Goal: Information Seeking & Learning: Learn about a topic

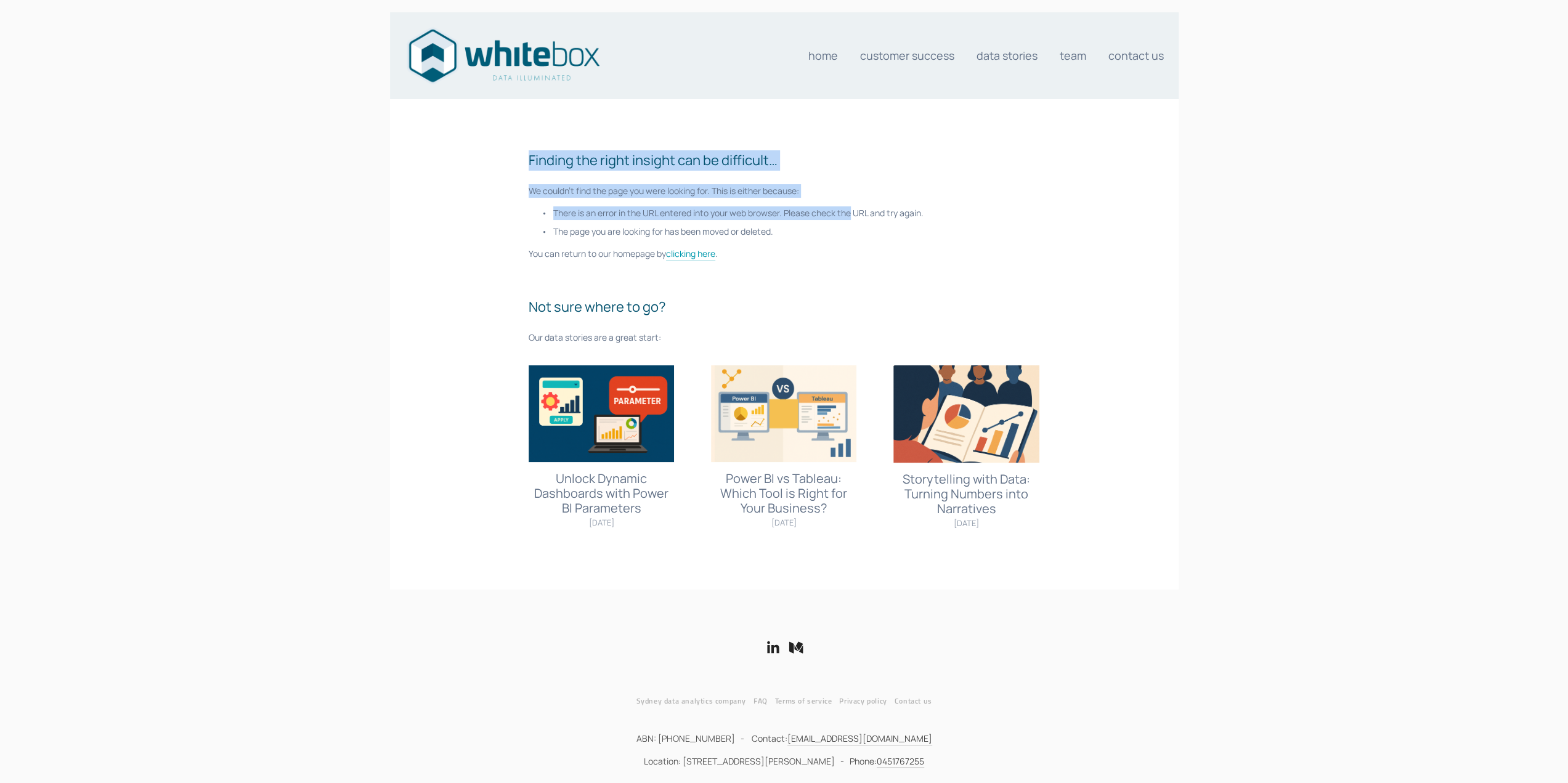
drag, startPoint x: 496, startPoint y: 137, endPoint x: 852, endPoint y: 203, distance: 362.1
click at [852, 203] on div "Finding the right insight can be difficult… We couldn't find the page you were …" at bounding box center [784, 344] width 798 height 472
click at [852, 203] on div "Finding the right insight can be difficult… We couldn't find the page you were …" at bounding box center [783, 247] width 511 height 194
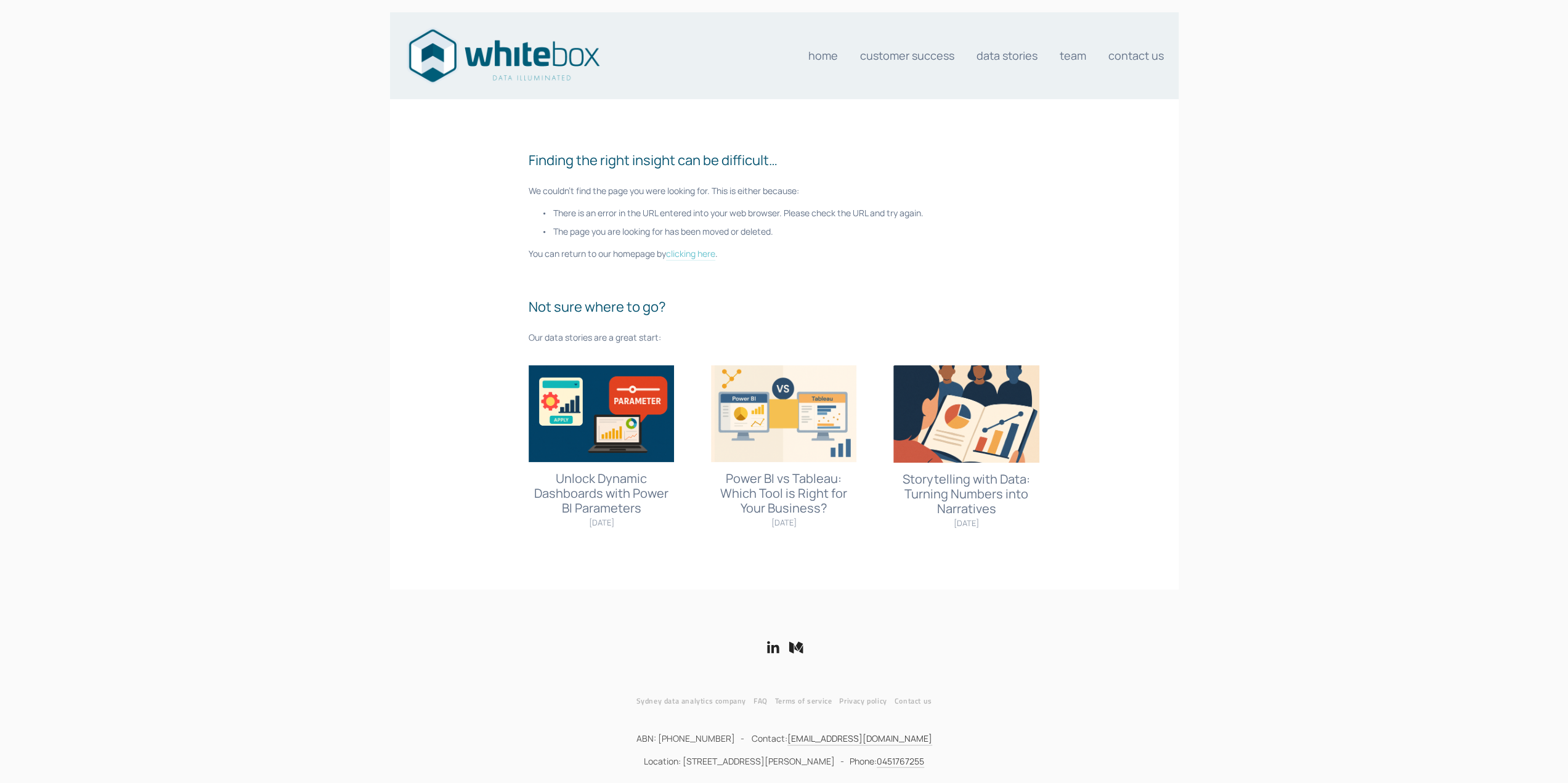
click at [693, 256] on link "clicking here" at bounding box center [690, 254] width 49 height 13
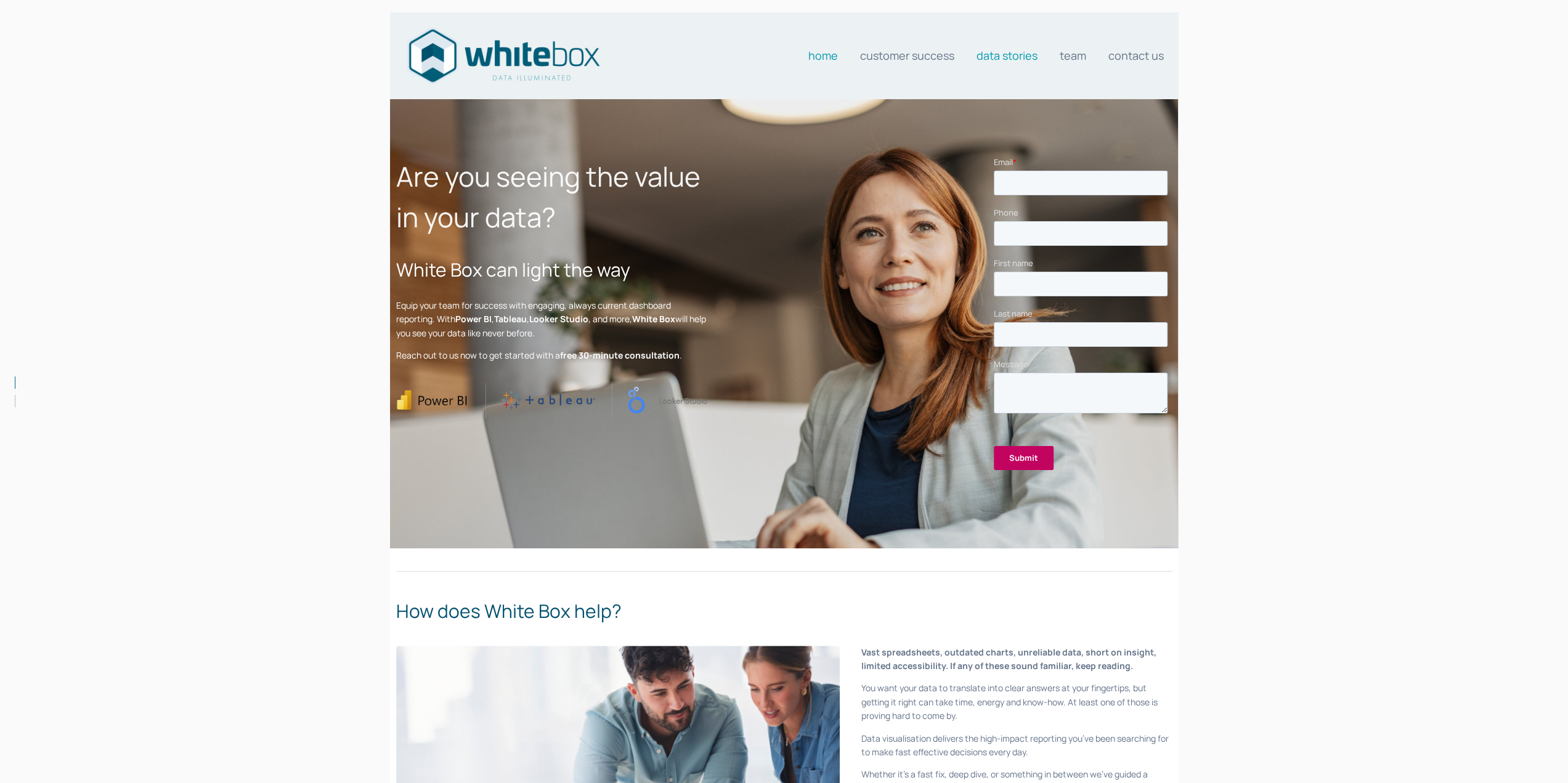
click at [1002, 51] on link "Data stories" at bounding box center [1006, 55] width 61 height 25
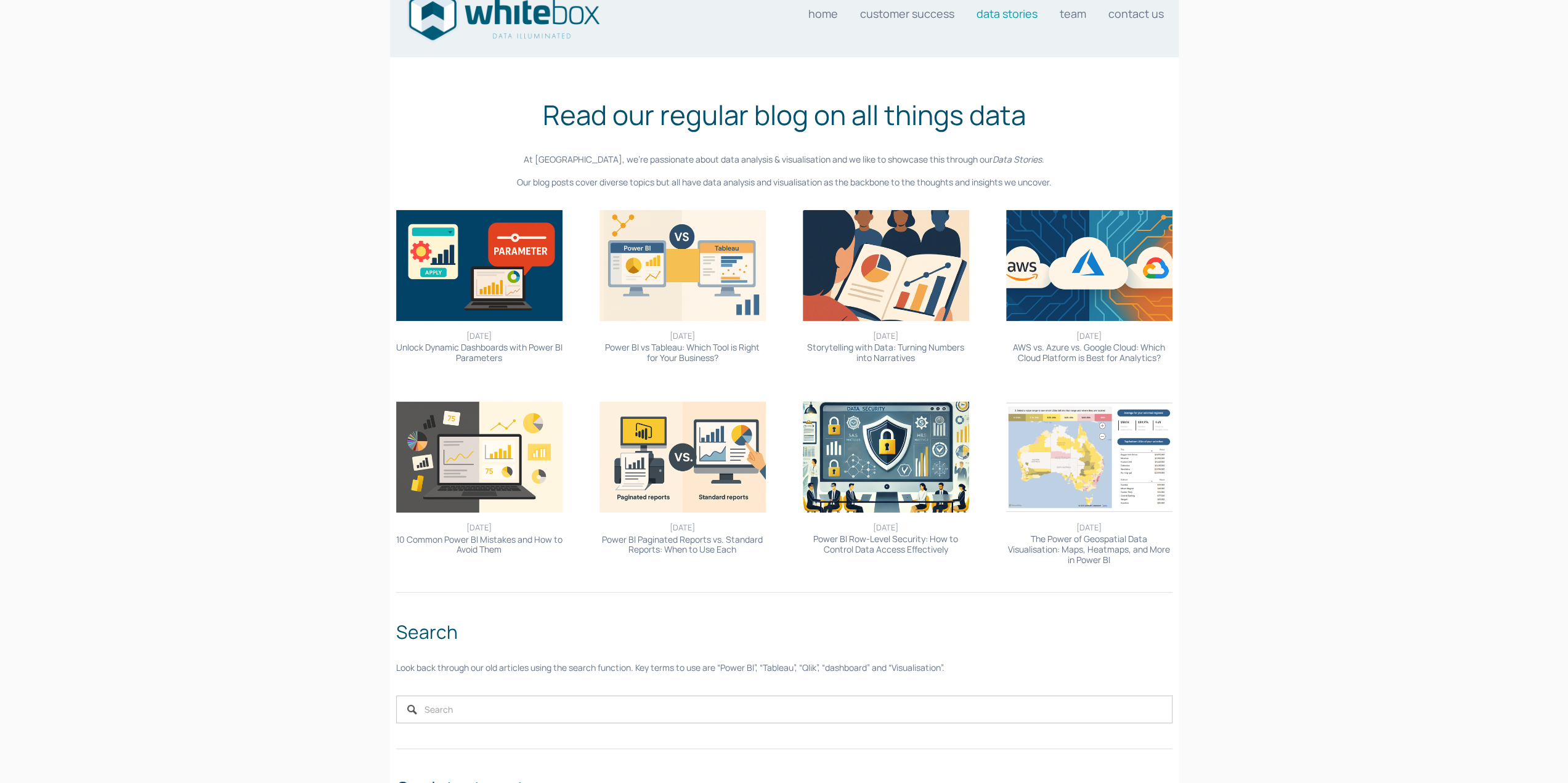
scroll to position [62, 0]
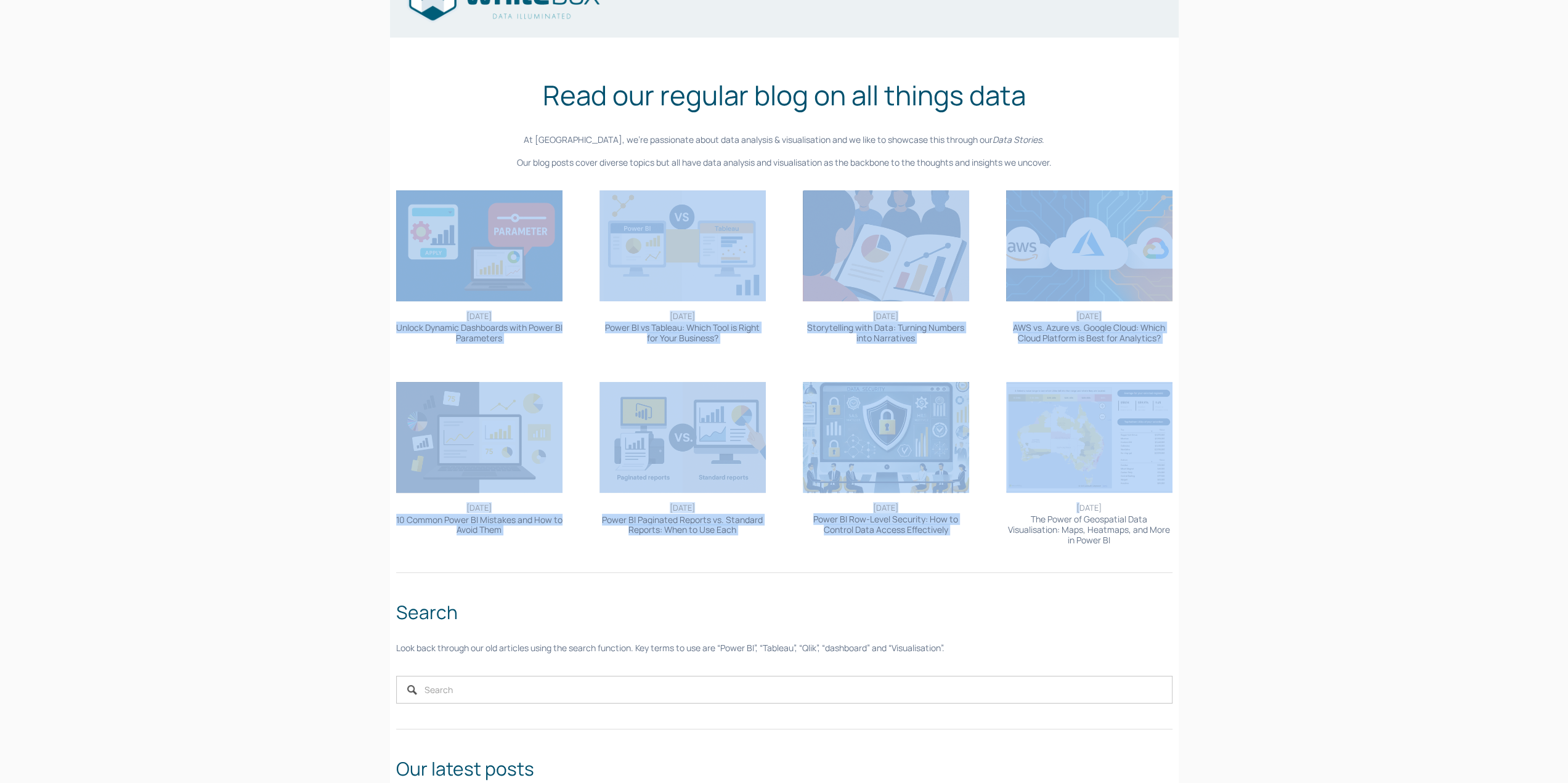
drag, startPoint x: 1037, startPoint y: 511, endPoint x: 1013, endPoint y: 560, distance: 54.6
click at [1006, 557] on div "Visualisation [DATE] Unlock Dynamic Dashboards with Power BI Parameters [DATE] …" at bounding box center [784, 368] width 798 height 377
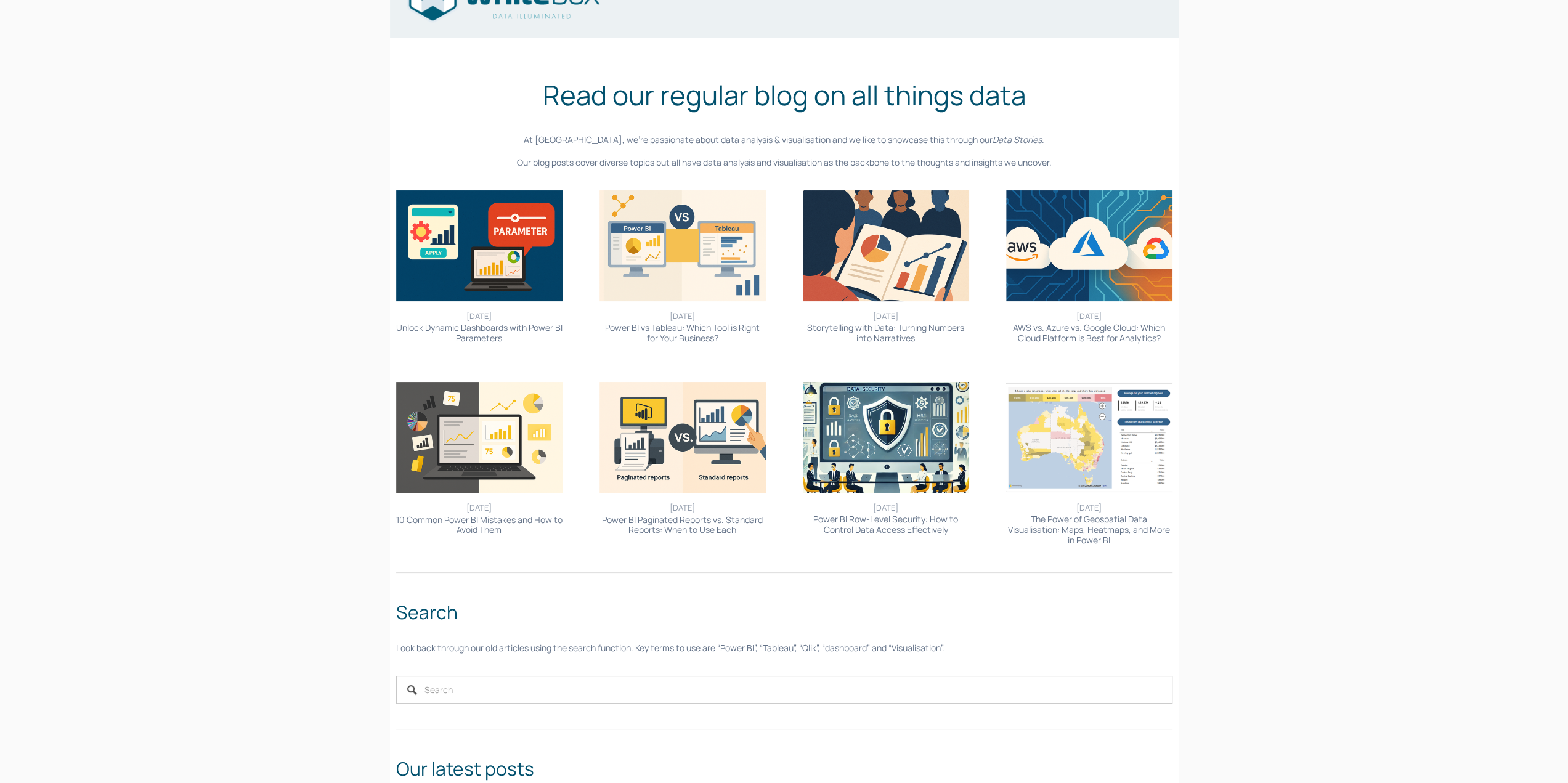
click at [1014, 562] on div at bounding box center [784, 573] width 798 height 30
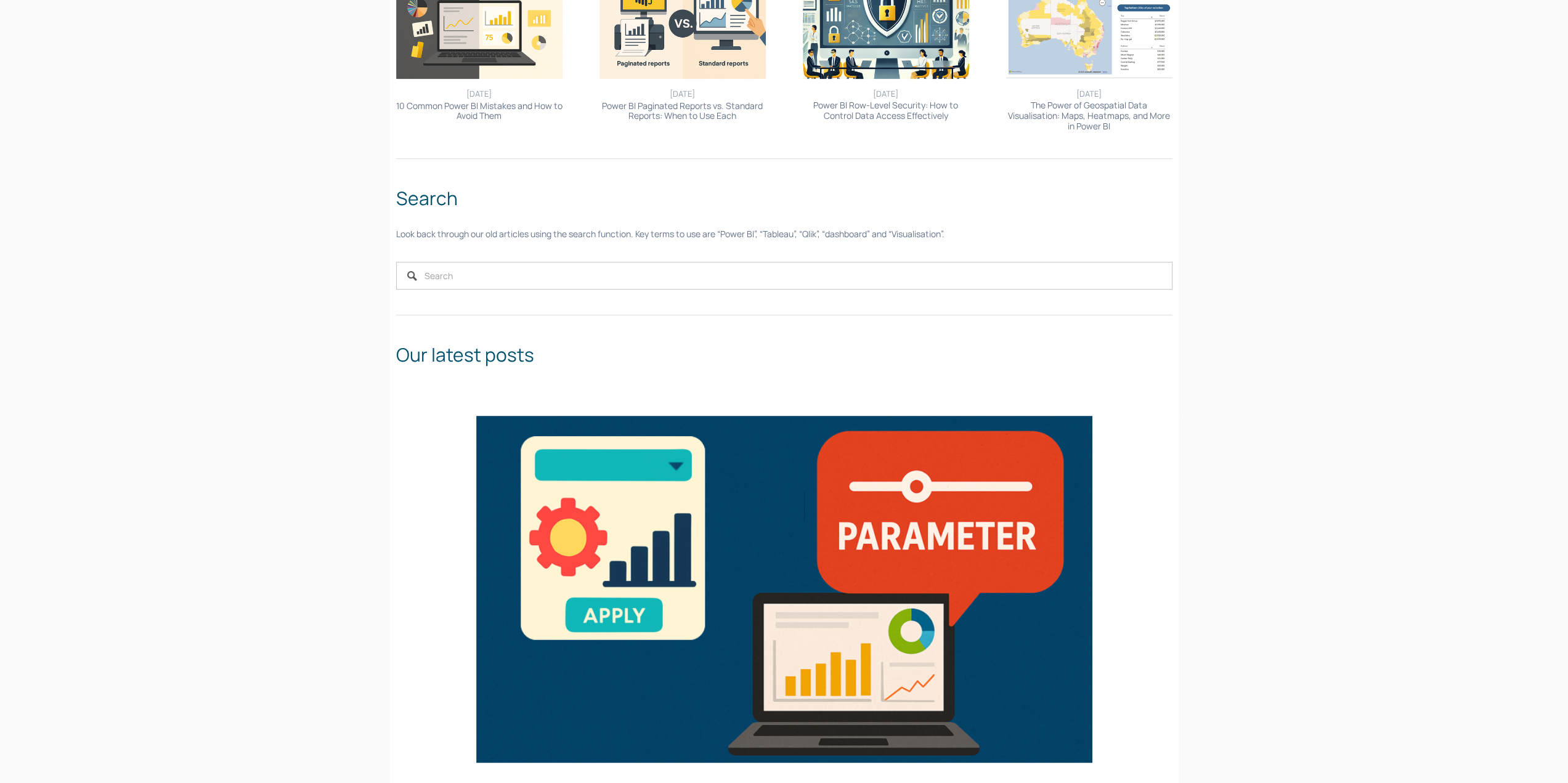
scroll to position [431, 0]
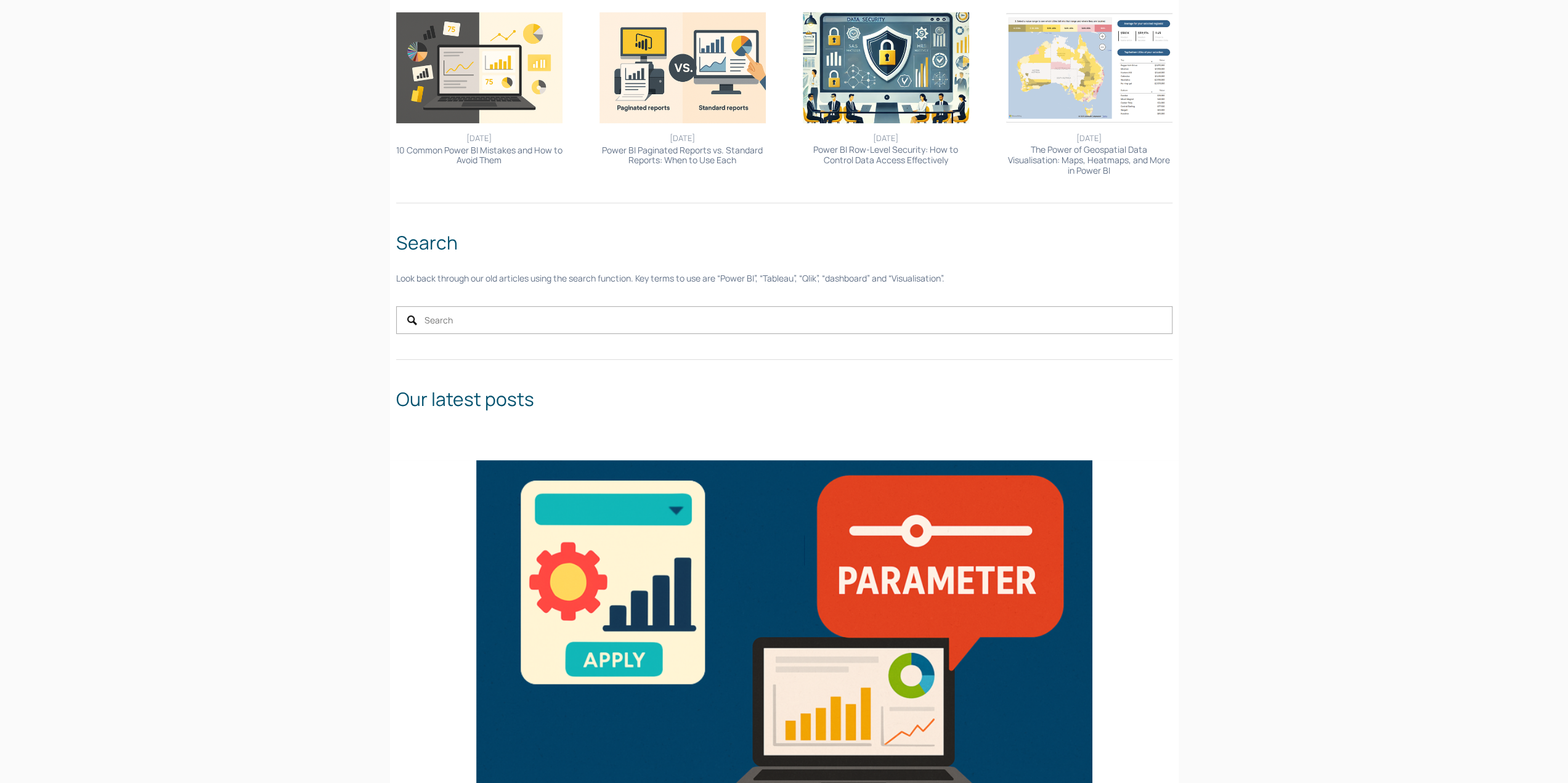
click at [672, 323] on input "Search" at bounding box center [784, 319] width 776 height 28
type input "centre"
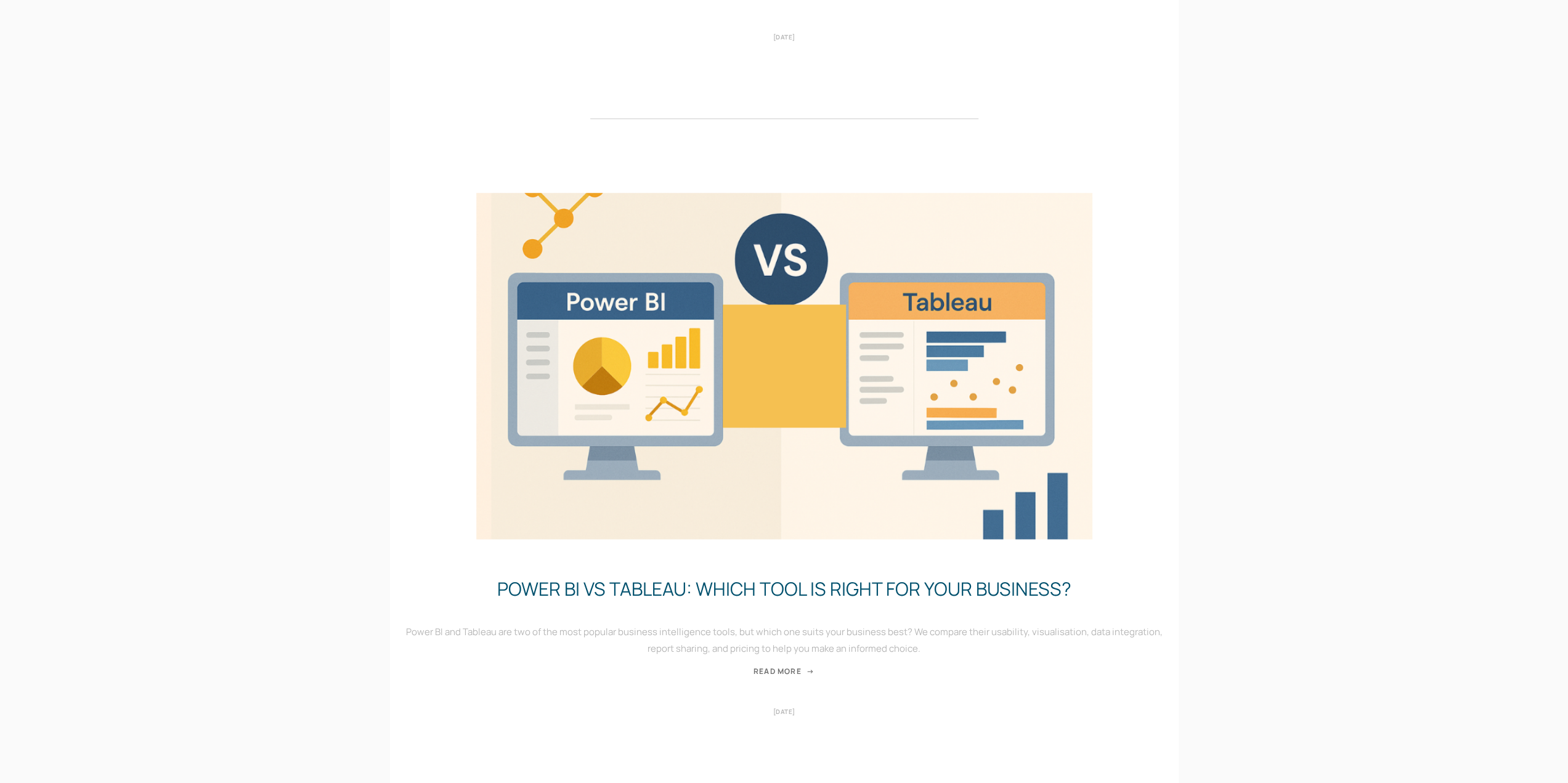
scroll to position [1417, 0]
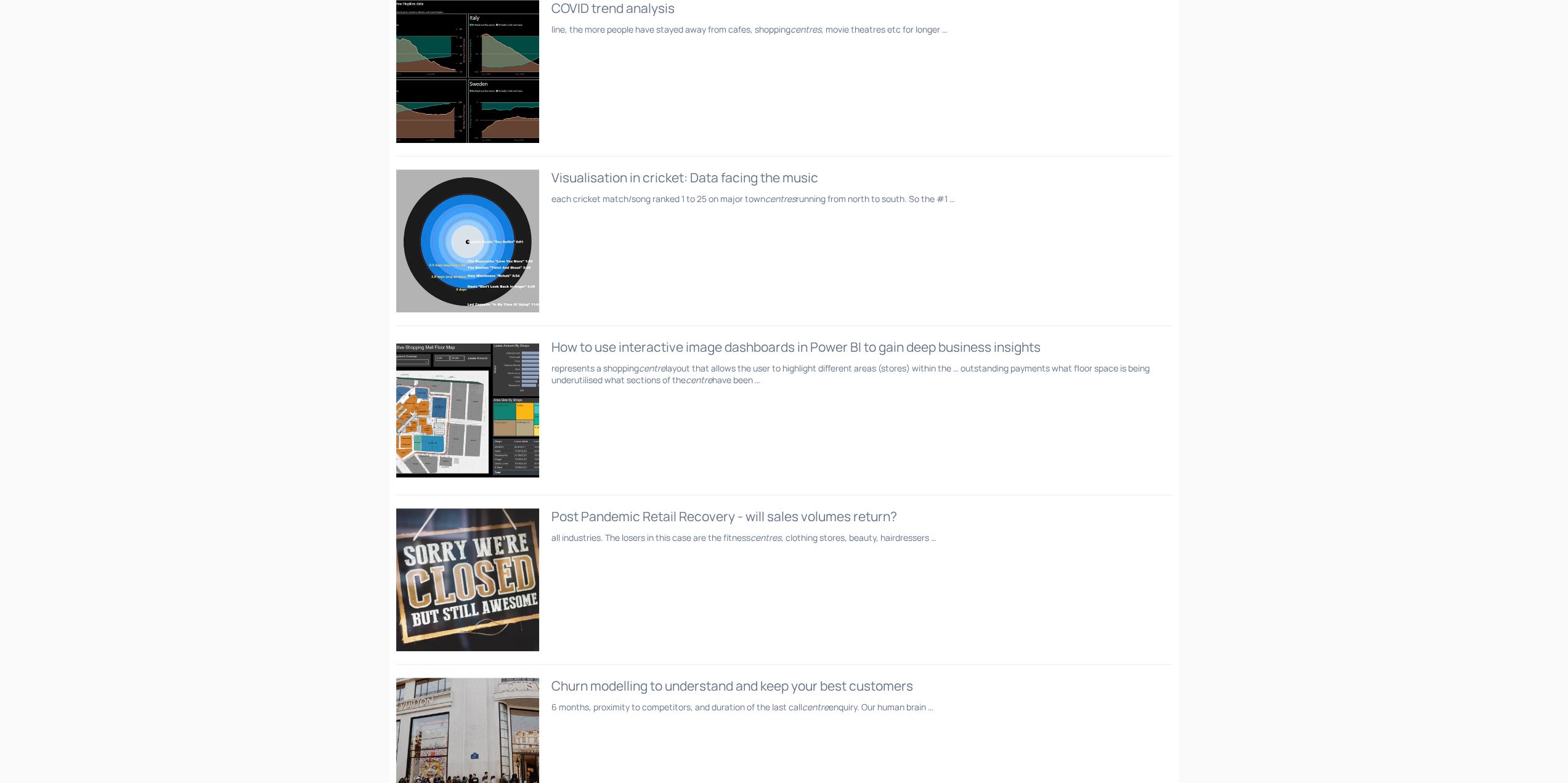
scroll to position [1047, 0]
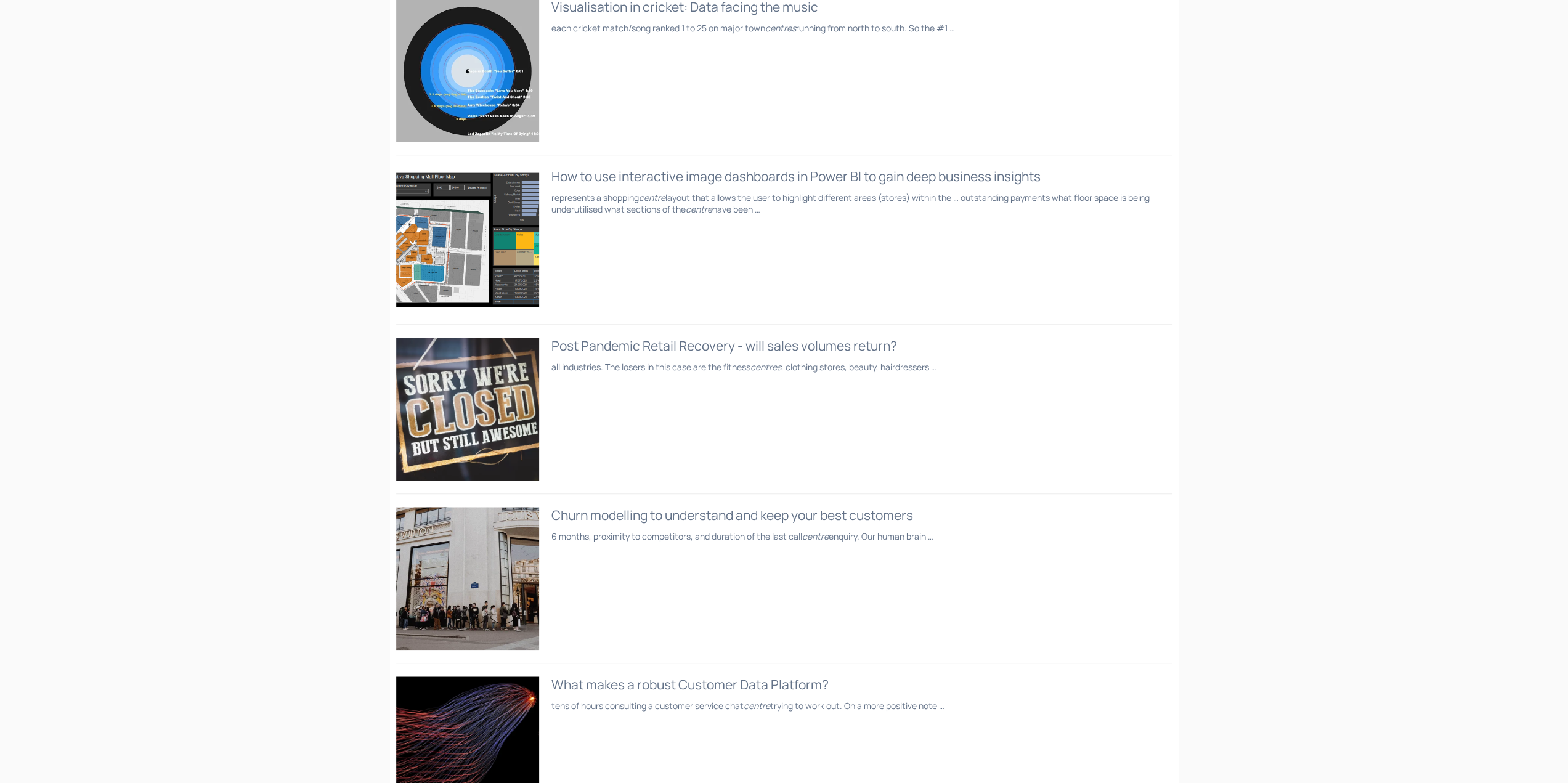
click at [565, 196] on span "represents a shopping centre layout that allows the user to highlight different…" at bounding box center [751, 197] width 400 height 12
click at [579, 177] on div "How to use interactive image dashboards in Power BI to gain deep business insig…" at bounding box center [784, 176] width 776 height 17
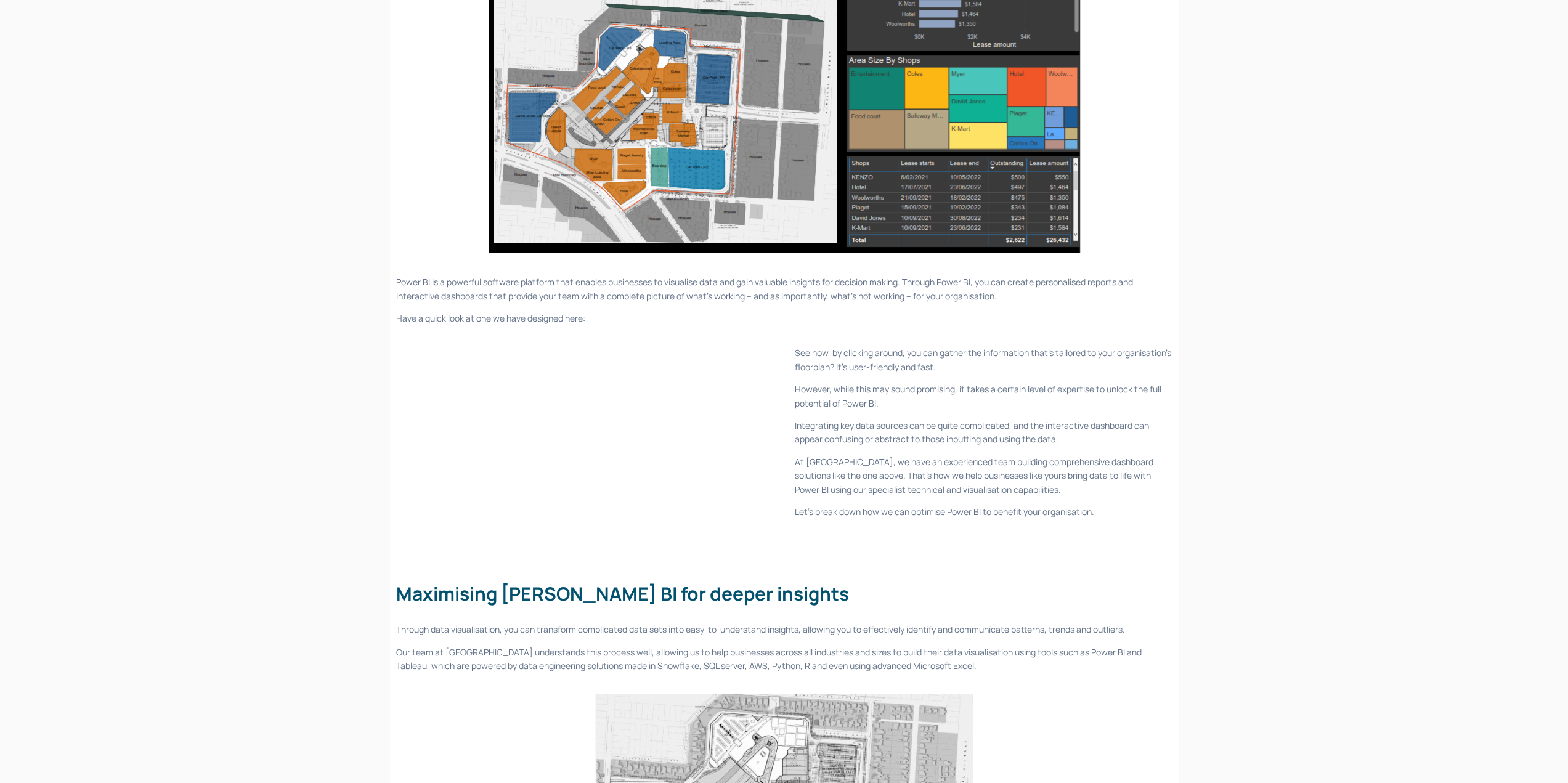
scroll to position [62, 0]
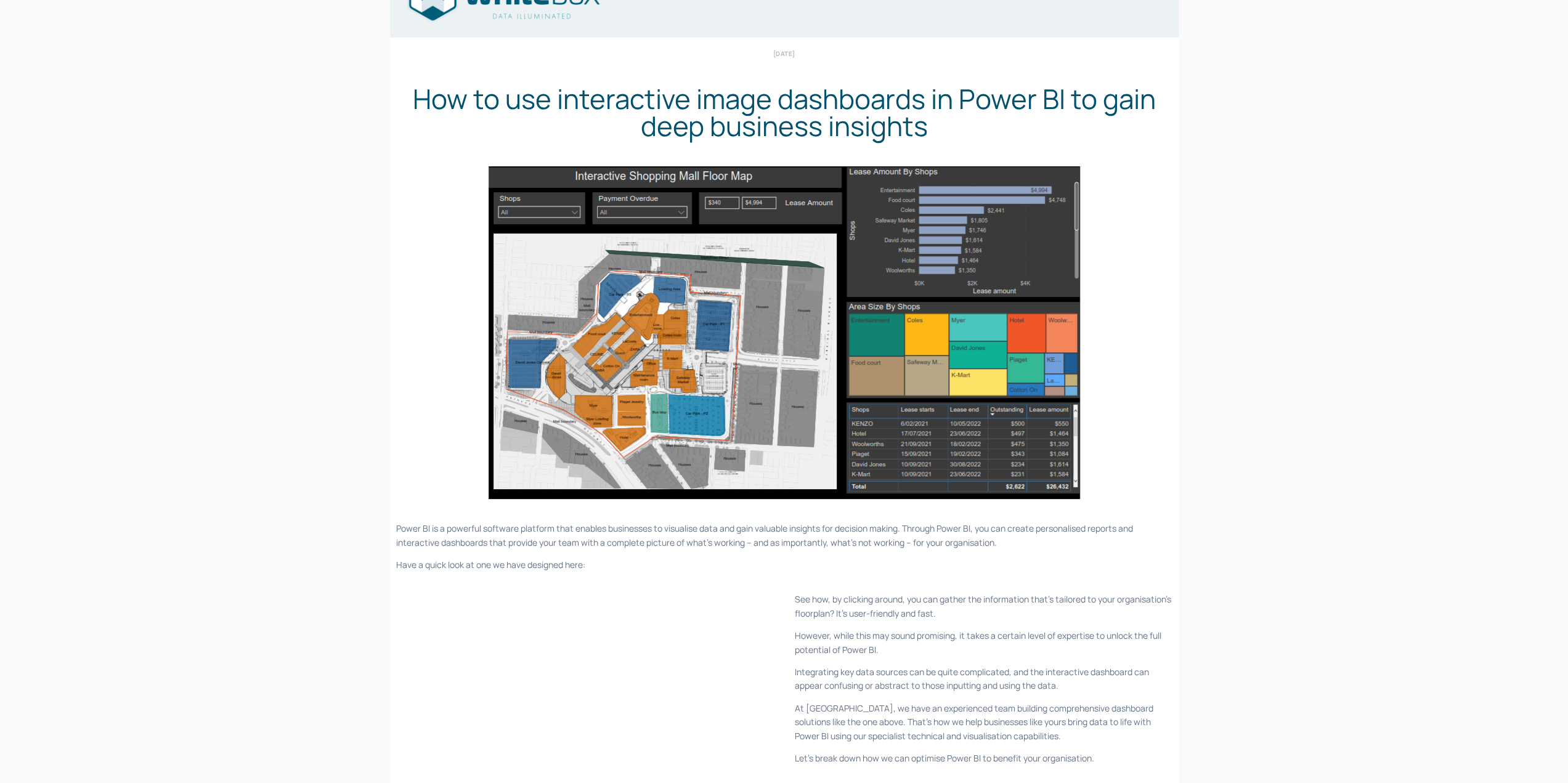
click at [758, 314] on img at bounding box center [784, 332] width 613 height 337
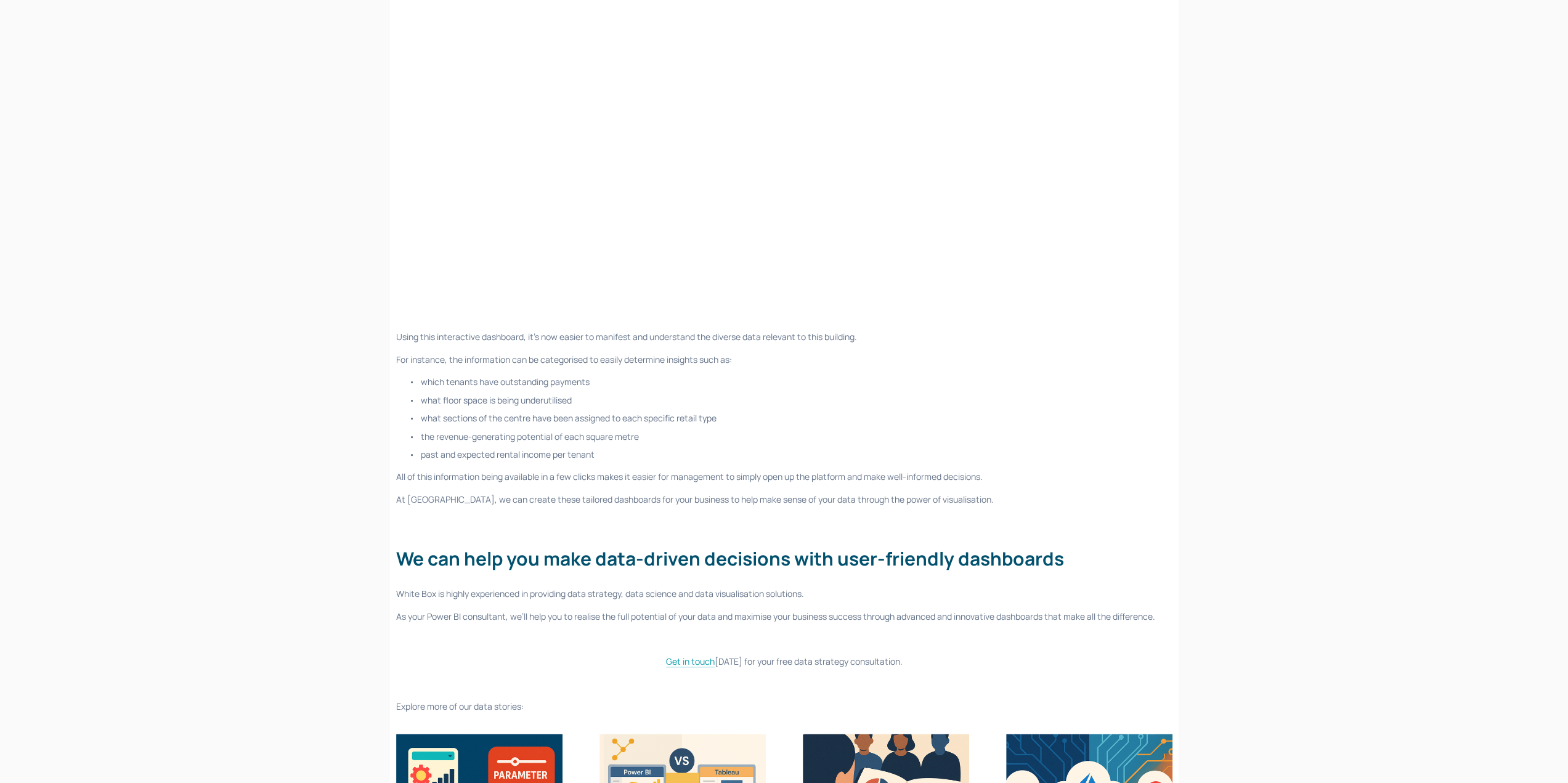
scroll to position [2032, 0]
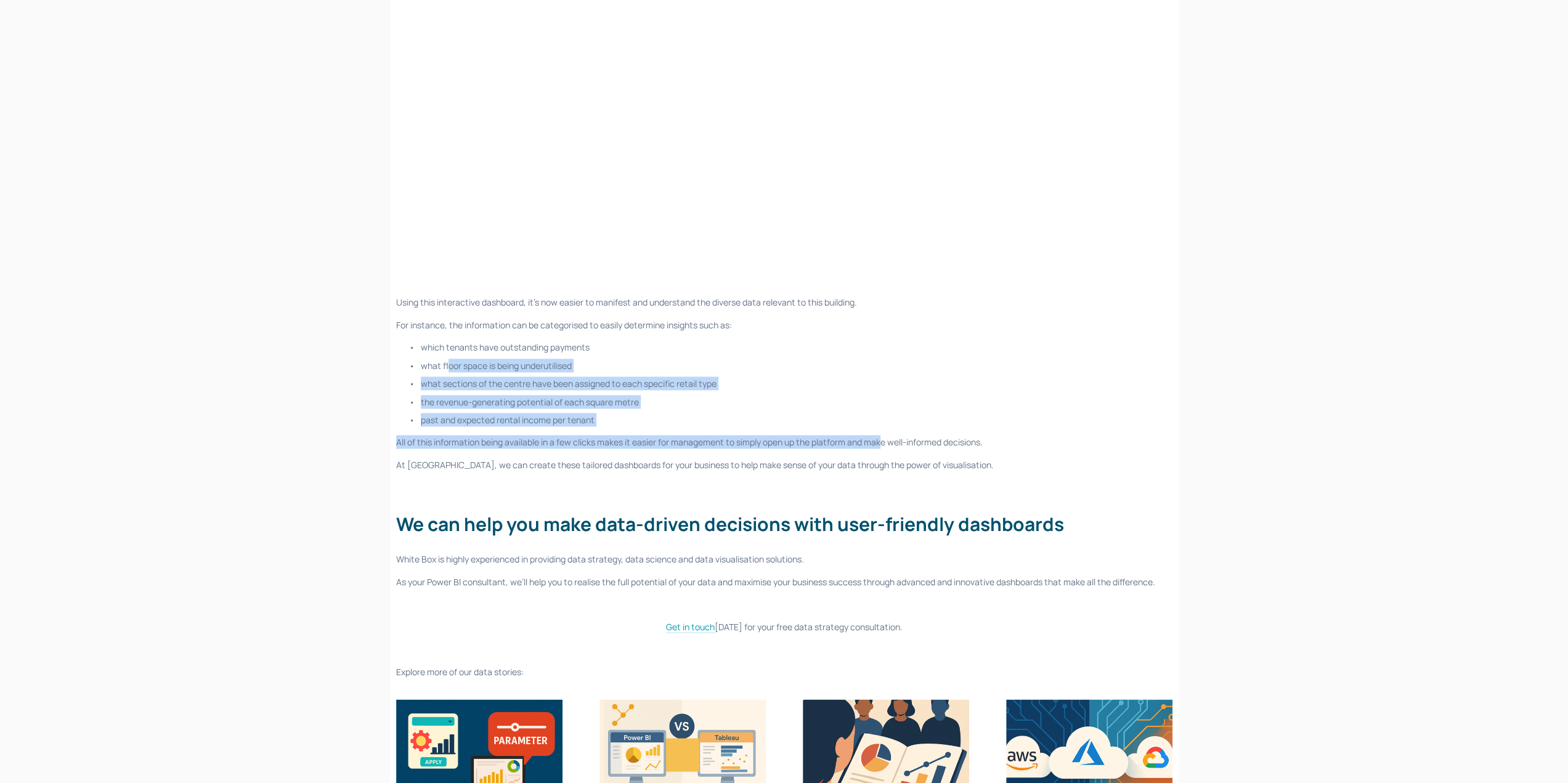
drag, startPoint x: 449, startPoint y: 357, endPoint x: 877, endPoint y: 439, distance: 435.8
click at [879, 442] on div "Using this interactive dashboard, it’s now easier to manifest and understand th…" at bounding box center [784, 487] width 776 height 383
click at [877, 439] on p "All of this information being available in a few clicks makes it easier for man…" at bounding box center [784, 442] width 776 height 14
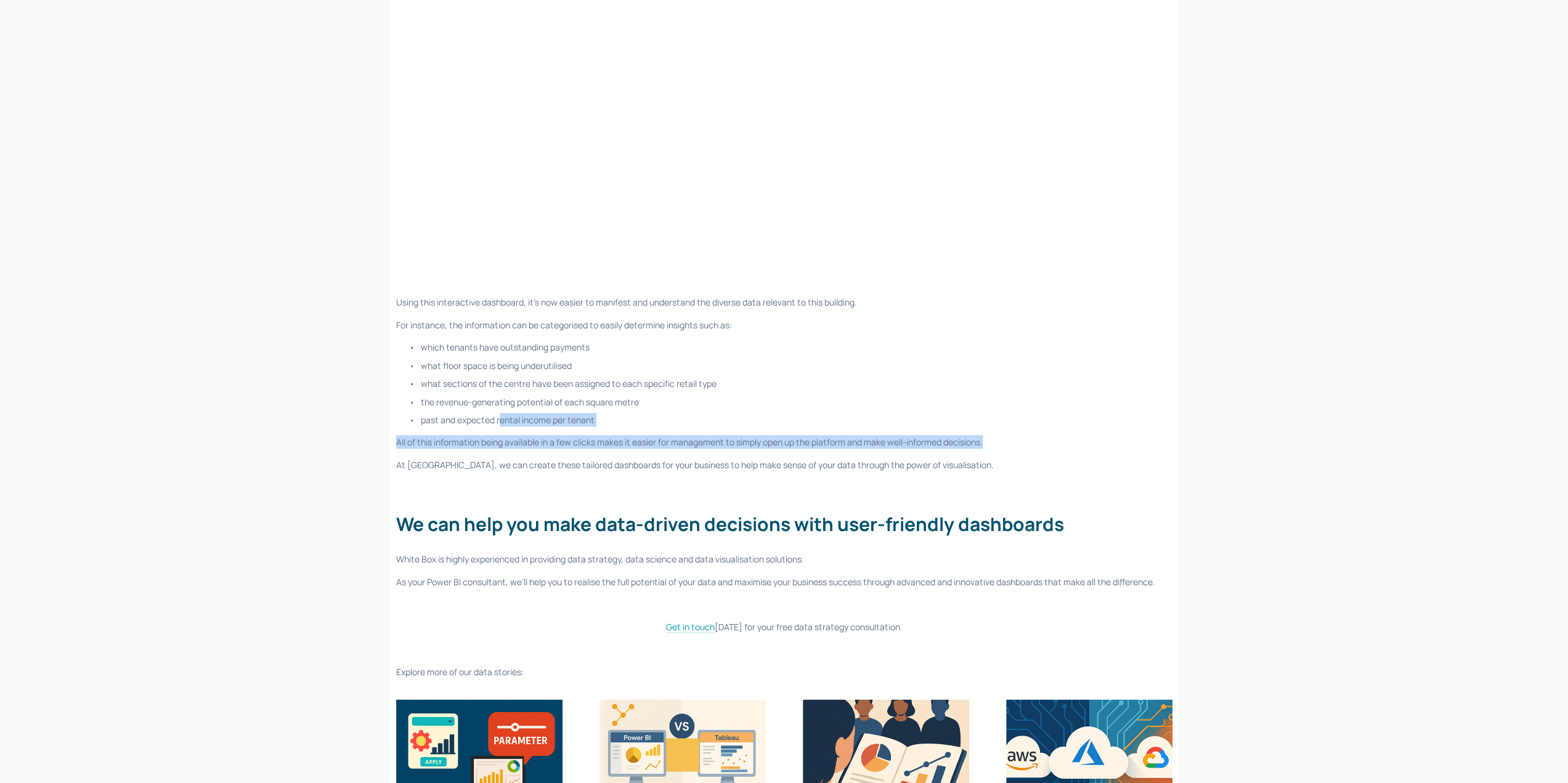
drag, startPoint x: 1018, startPoint y: 434, endPoint x: 501, endPoint y: 422, distance: 517.1
click at [501, 422] on div "Using this interactive dashboard, it’s now easier to manifest and understand th…" at bounding box center [784, 487] width 776 height 383
click at [501, 422] on p "past and expected rental income per tenant" at bounding box center [797, 419] width 751 height 14
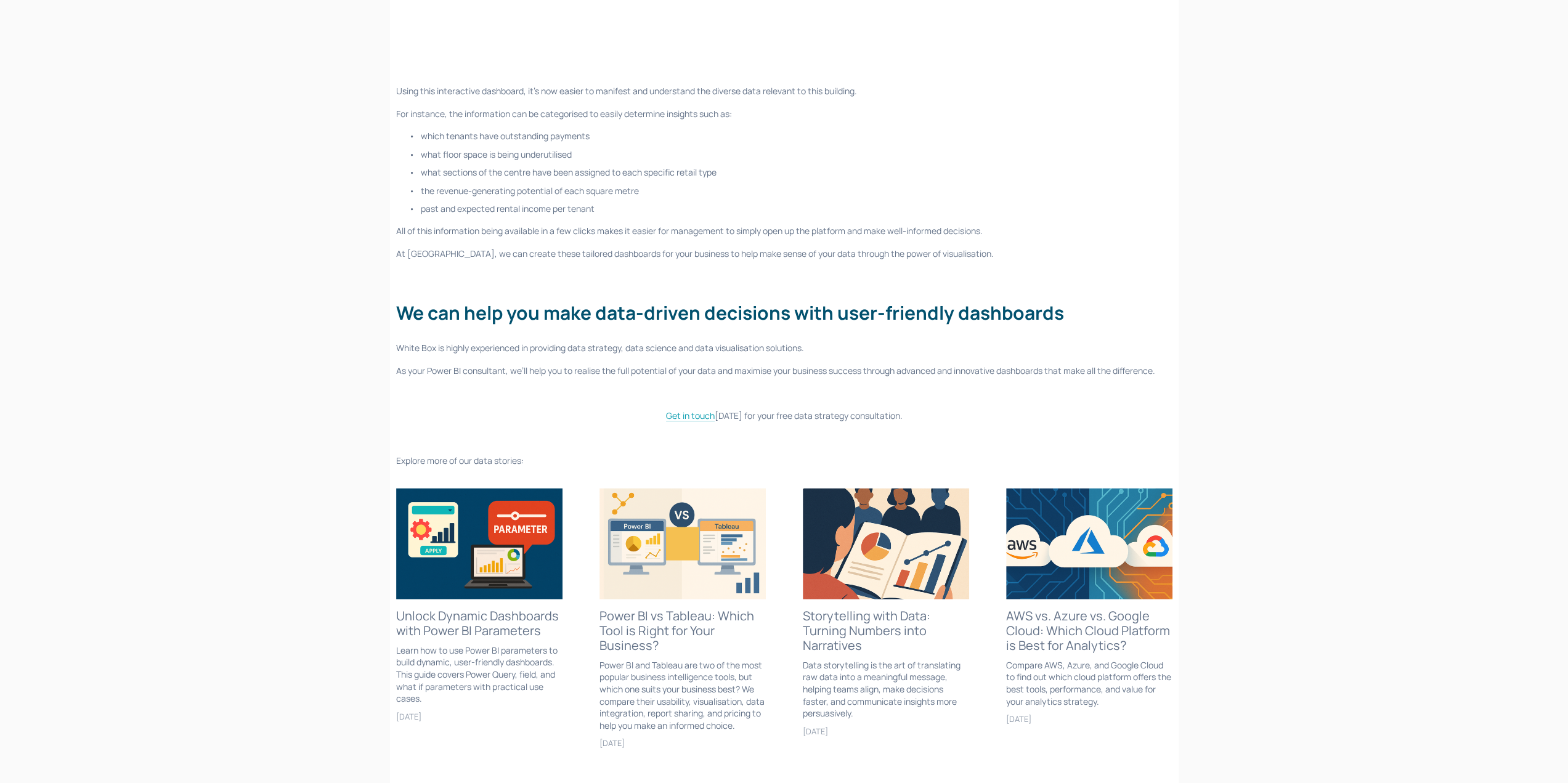
scroll to position [2094, 0]
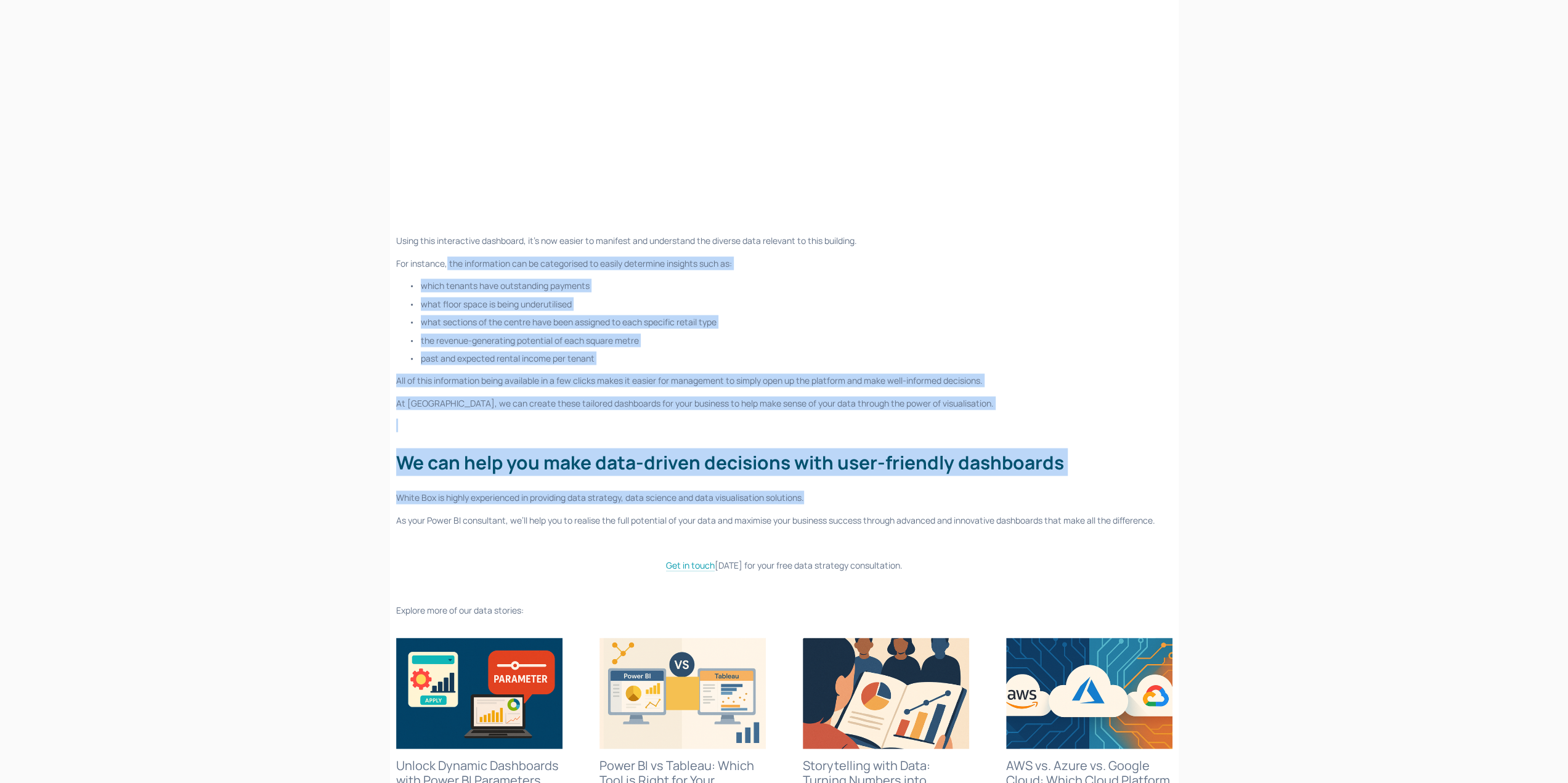
drag, startPoint x: 1081, startPoint y: 488, endPoint x: 447, endPoint y: 256, distance: 675.1
click at [447, 256] on div "Using this interactive dashboard, it’s now easier to manifest and understand th…" at bounding box center [784, 426] width 776 height 383
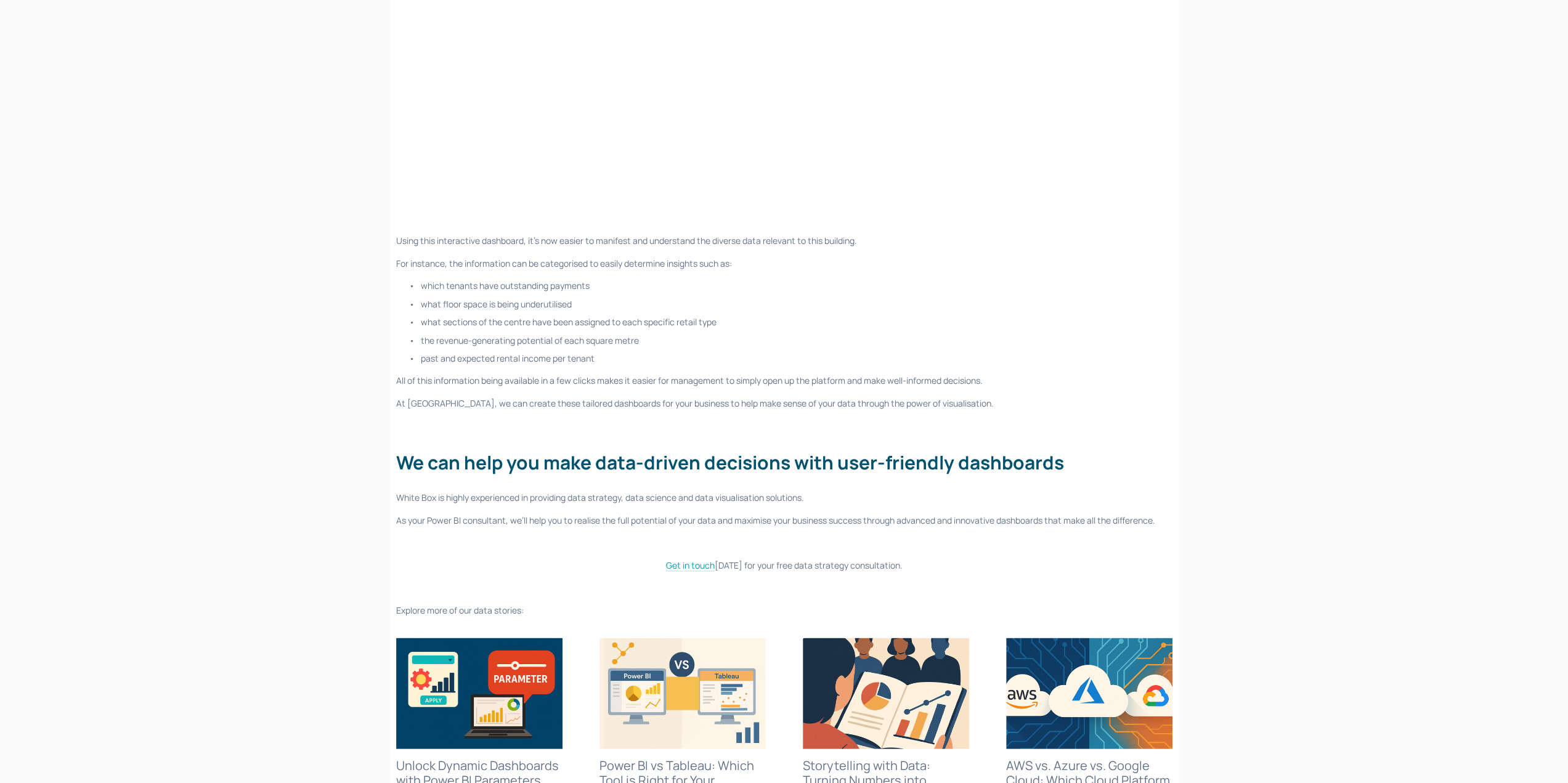
drag, startPoint x: 420, startPoint y: 240, endPoint x: 396, endPoint y: 238, distance: 24.1
click at [415, 240] on p "Using this interactive dashboard, it’s now easier to manifest and understand th…" at bounding box center [784, 241] width 776 height 14
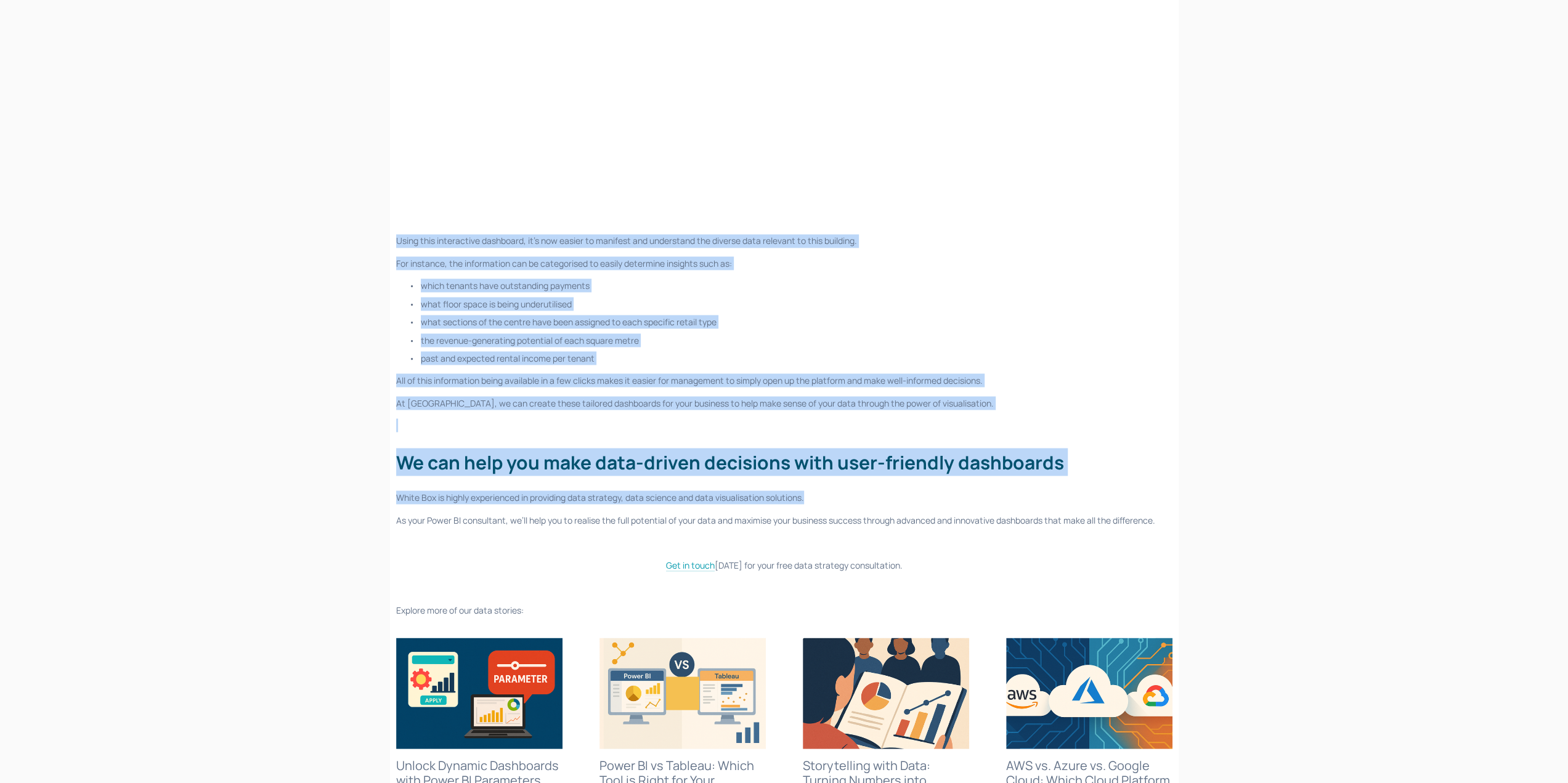
drag, startPoint x: 396, startPoint y: 238, endPoint x: 1085, endPoint y: 506, distance: 739.3
click at [1085, 506] on div "Using this interactive dashboard, it’s now easier to manifest and understand th…" at bounding box center [784, 426] width 776 height 383
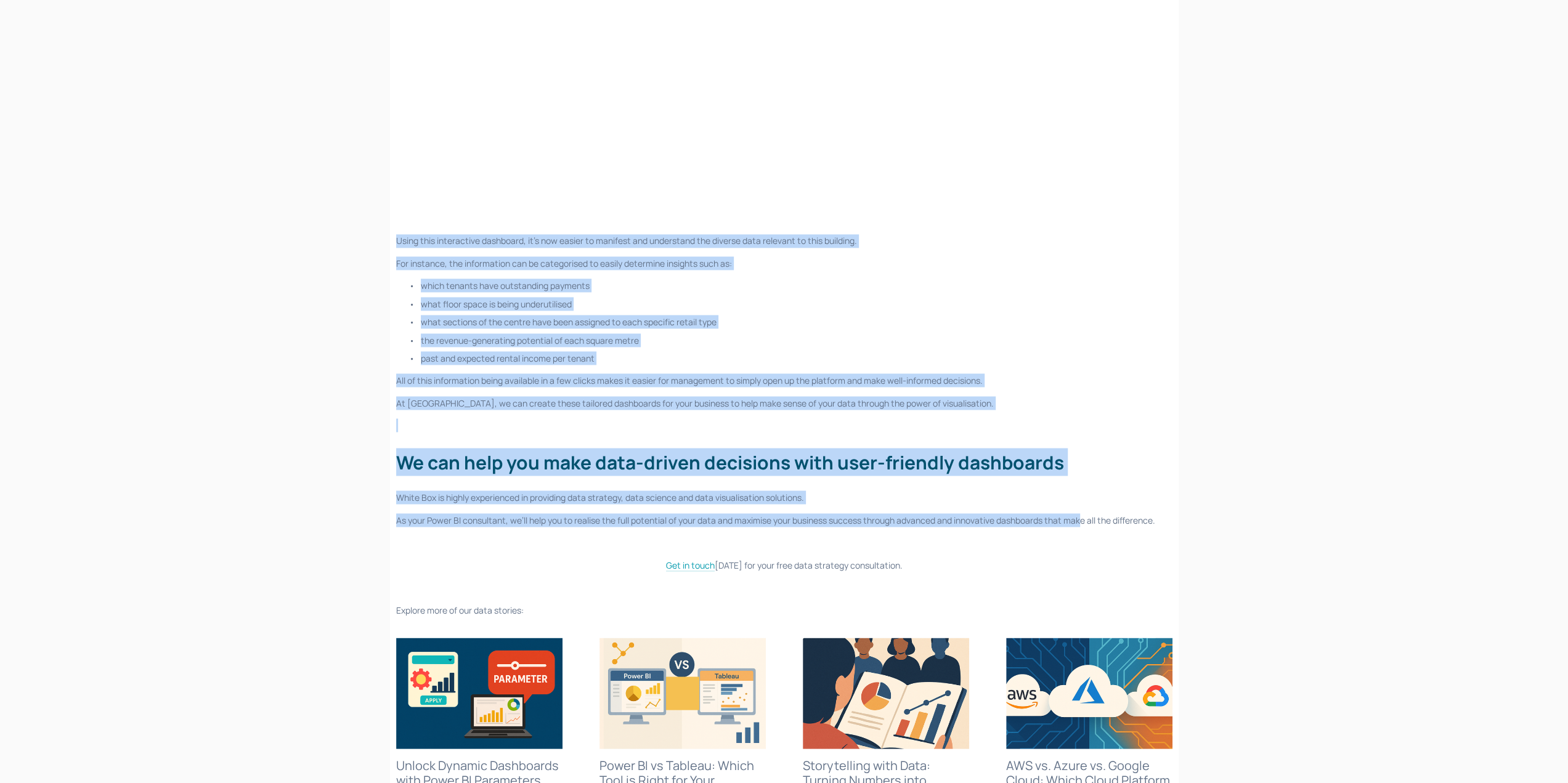
click at [1085, 506] on div "Using this interactive dashboard, it’s now easier to manifest and understand th…" at bounding box center [784, 426] width 776 height 383
